Goal: Task Accomplishment & Management: Use online tool/utility

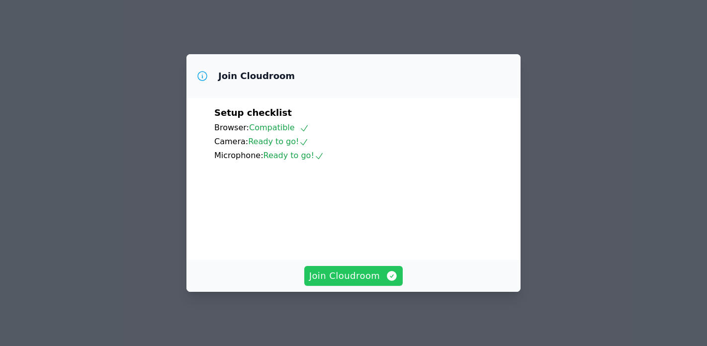
click at [343, 280] on span "Join Cloudroom" at bounding box center [353, 276] width 89 height 14
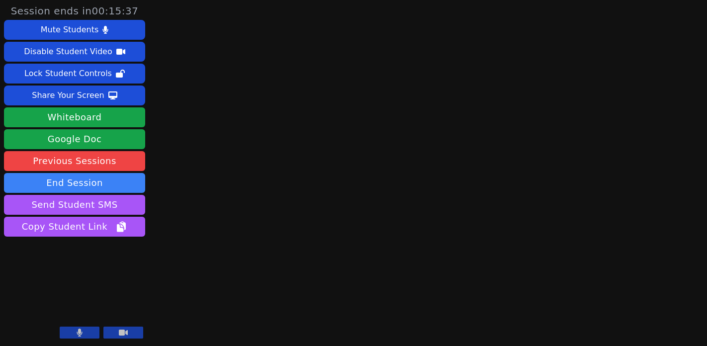
click at [88, 332] on button at bounding box center [80, 333] width 40 height 12
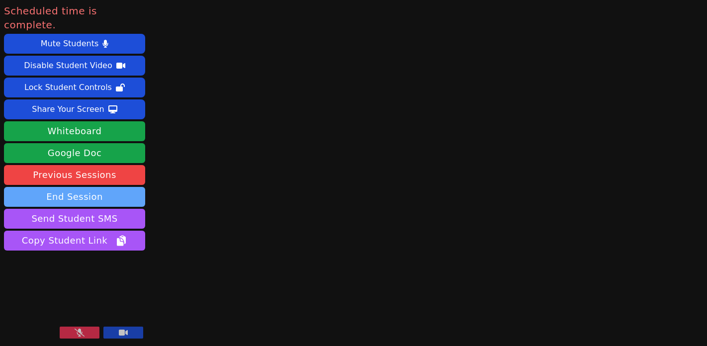
click at [83, 187] on button "End Session" at bounding box center [74, 197] width 141 height 20
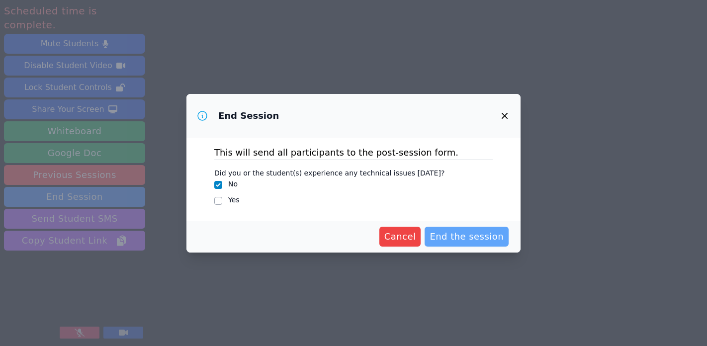
click at [455, 238] on span "End the session" at bounding box center [467, 237] width 74 height 14
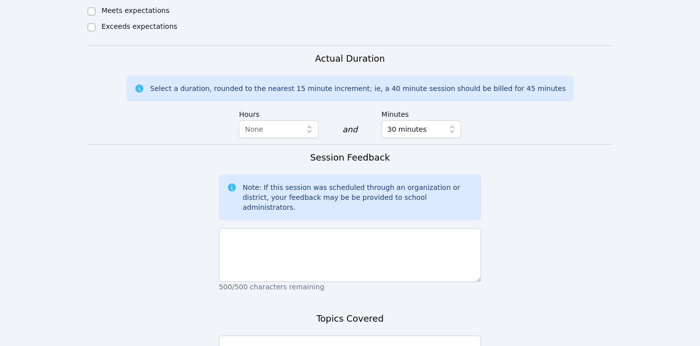
scroll to position [621, 0]
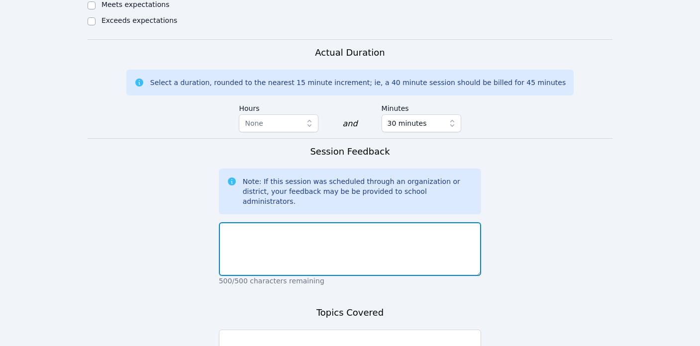
click at [350, 222] on textarea at bounding box center [350, 249] width 263 height 54
click at [263, 222] on textarea "student absent" at bounding box center [350, 249] width 263 height 54
type textarea "student absent"
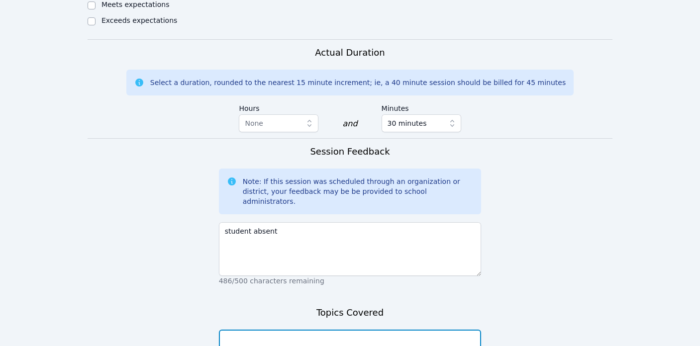
paste textarea "student absent"
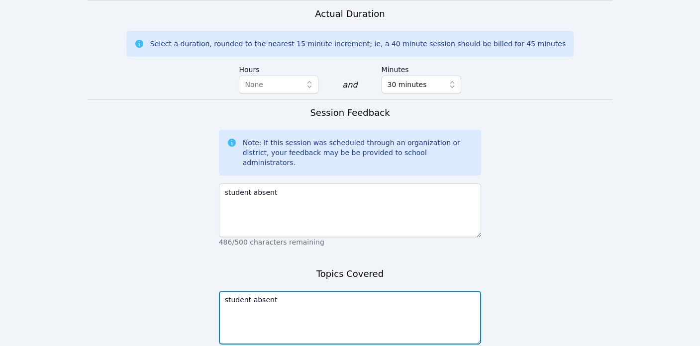
scroll to position [663, 0]
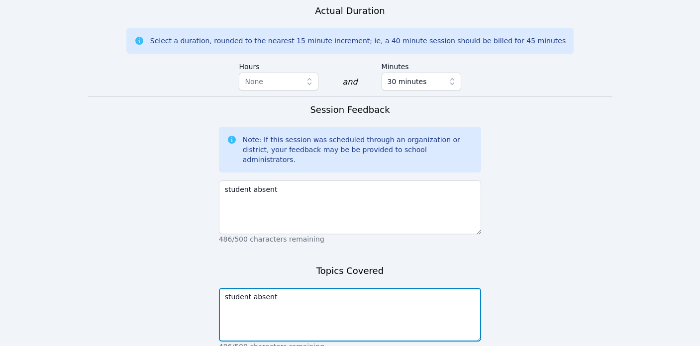
type textarea "student absent"
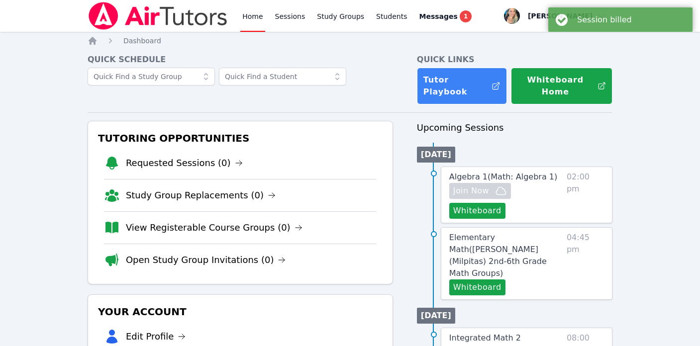
click at [254, 15] on link "Home" at bounding box center [252, 16] width 24 height 32
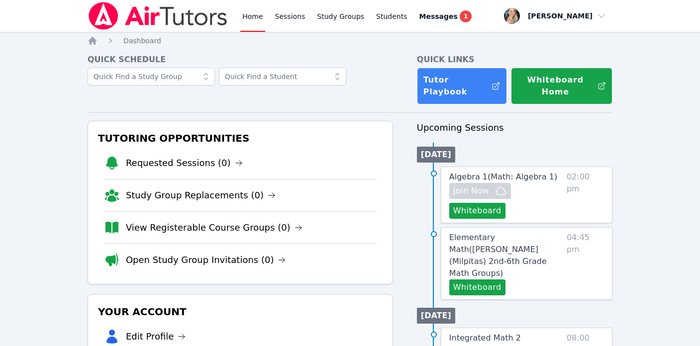
click at [250, 16] on link "Home" at bounding box center [252, 16] width 24 height 32
